Goal: Task Accomplishment & Management: Complete application form

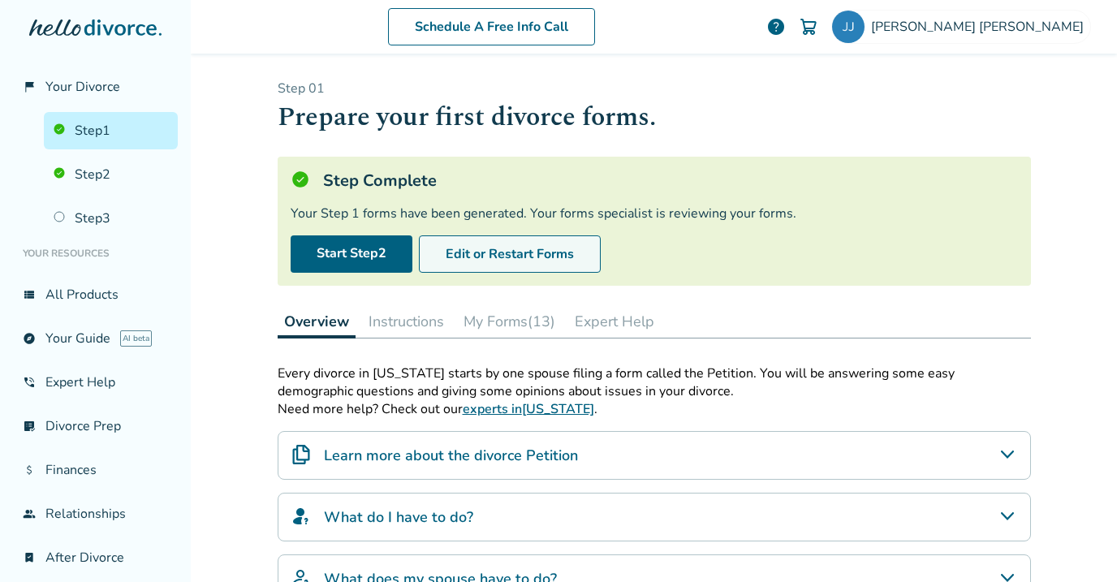
click at [510, 249] on button "Edit or Restart Forms" at bounding box center [510, 254] width 182 height 37
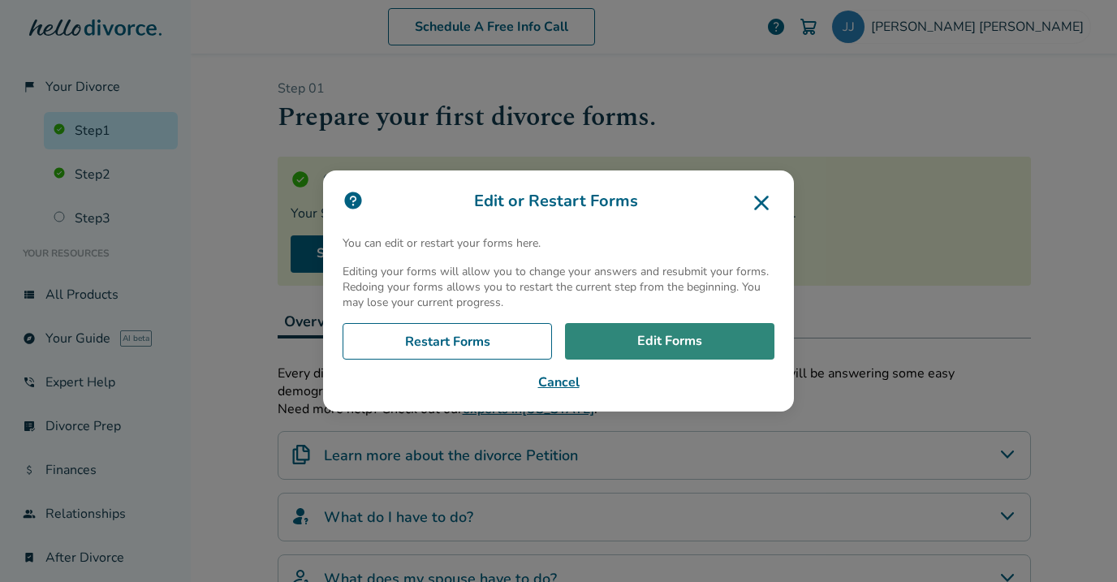
click at [629, 338] on link "Edit Forms" at bounding box center [670, 341] width 210 height 37
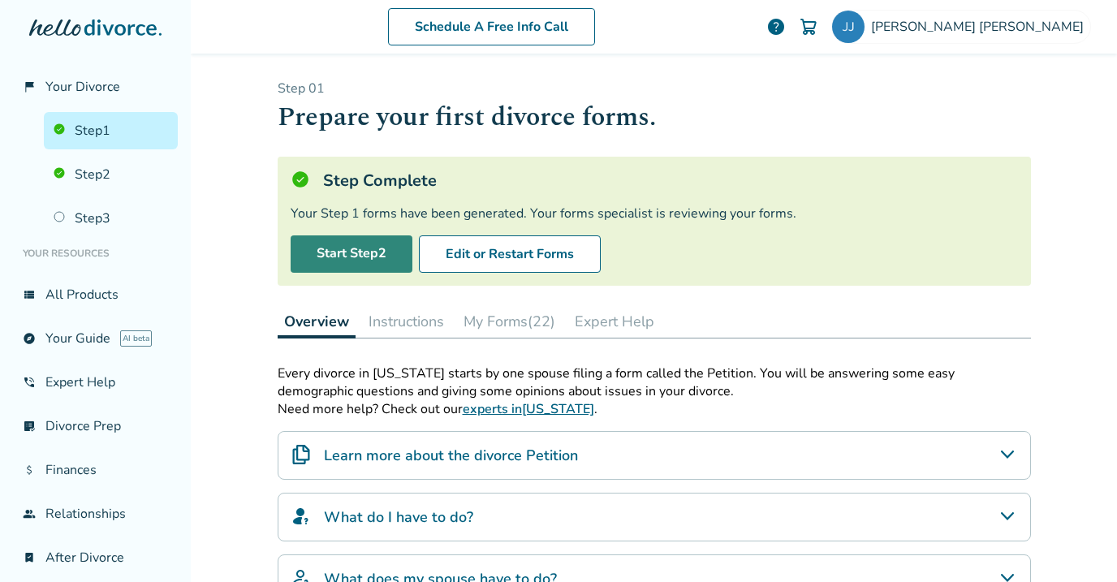
click at [362, 252] on link "Start Step 2" at bounding box center [352, 254] width 122 height 37
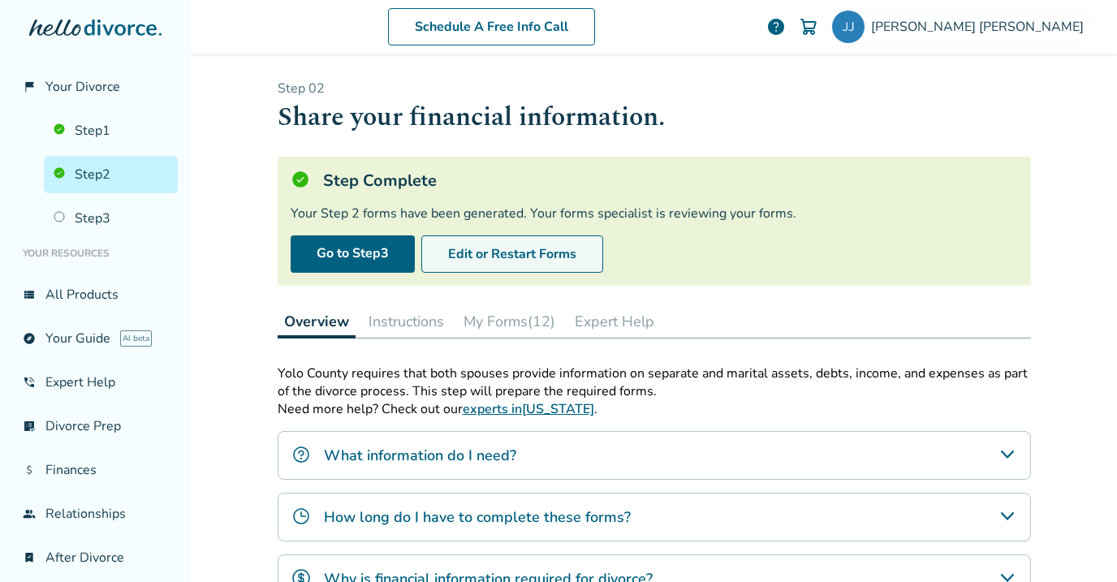
click at [503, 261] on button "Edit or Restart Forms" at bounding box center [512, 254] width 182 height 37
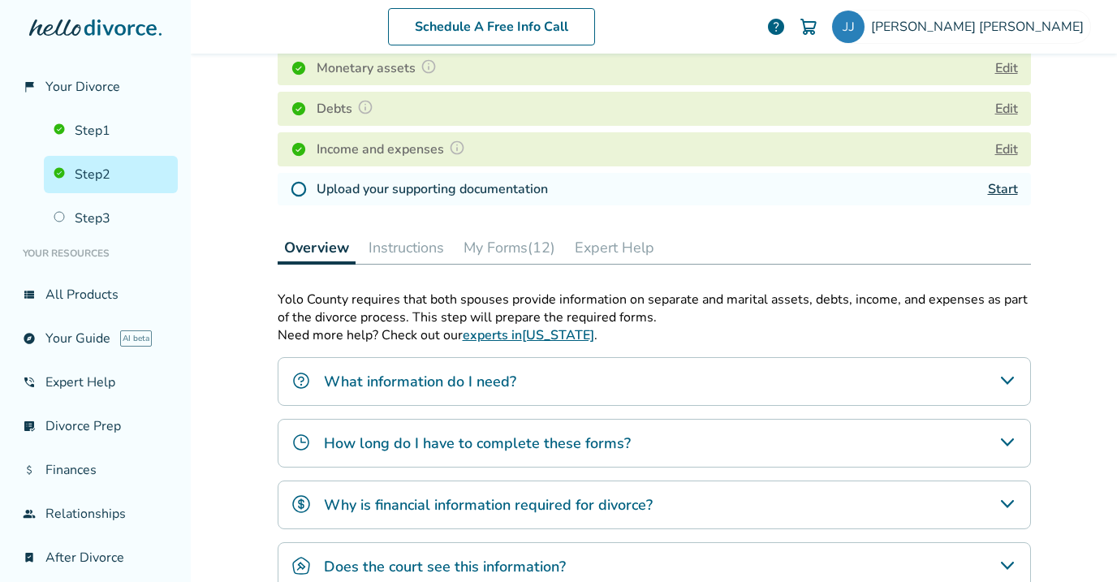
scroll to position [304, 0]
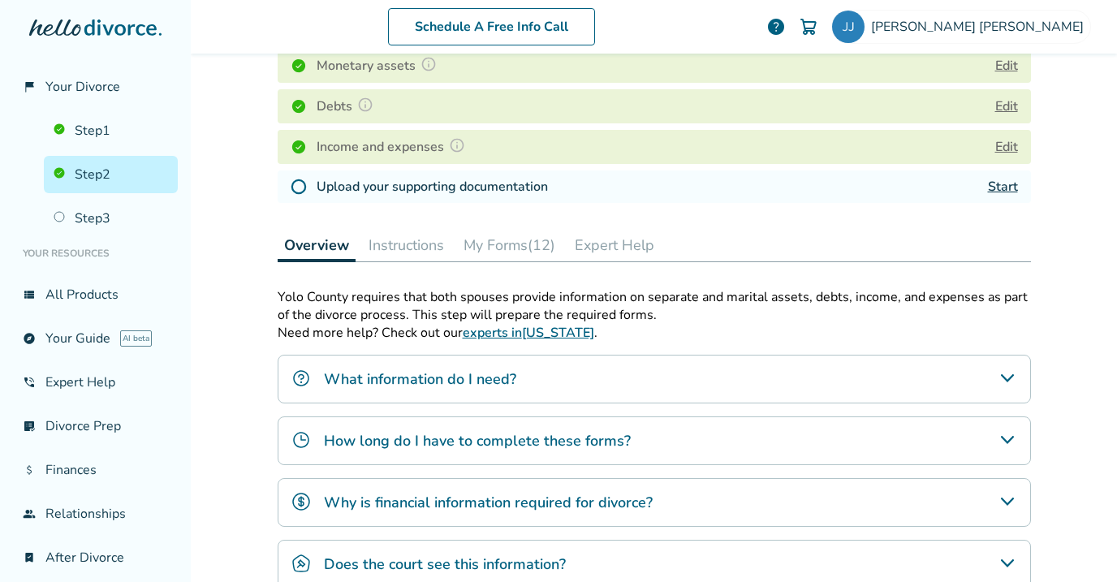
click at [395, 241] on button "Instructions" at bounding box center [406, 245] width 89 height 32
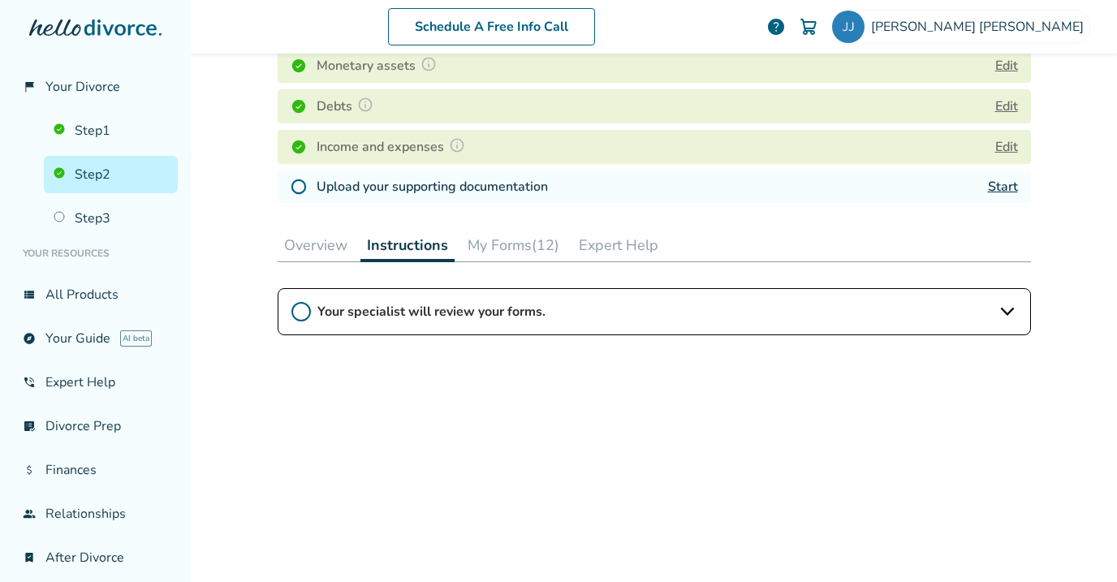
click at [503, 244] on button "My Forms (12)" at bounding box center [513, 245] width 105 height 32
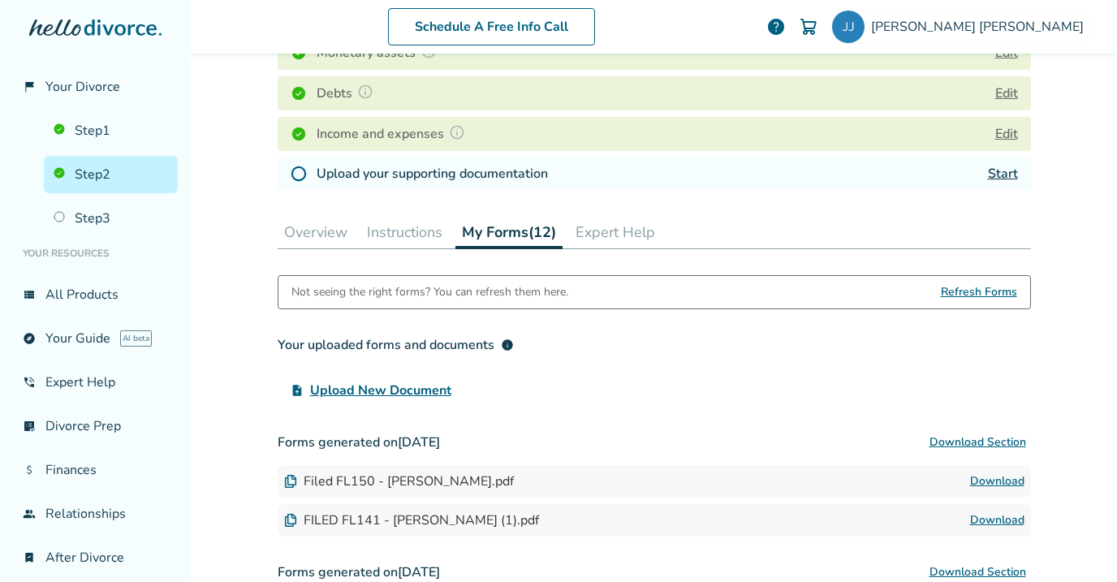
scroll to position [305, 0]
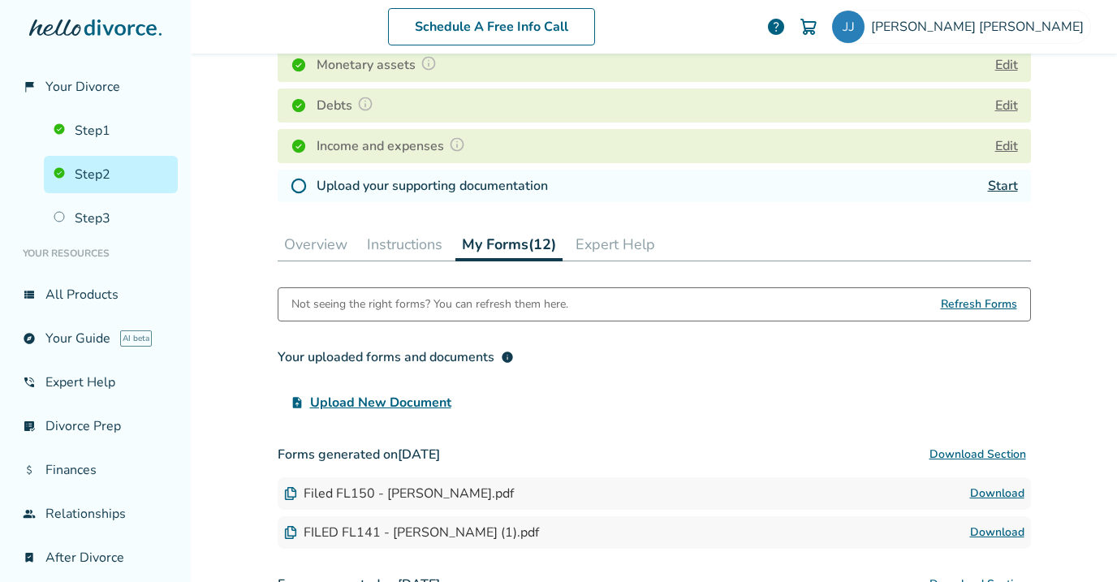
click at [619, 254] on button "Expert Help" at bounding box center [615, 244] width 93 height 32
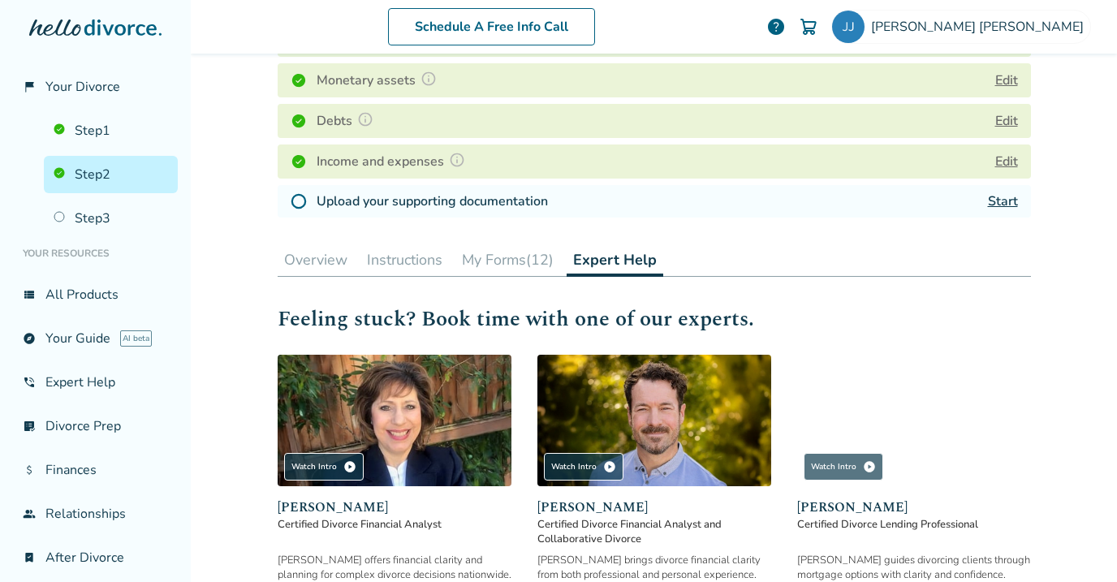
scroll to position [284, 0]
